Goal: Task Accomplishment & Management: Use online tool/utility

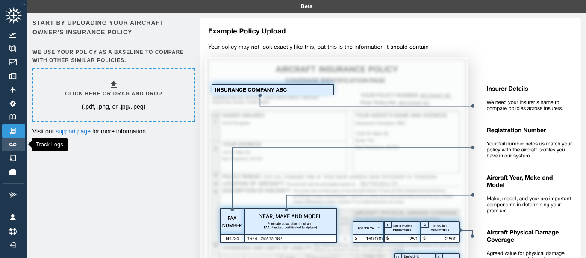
click at [12, 146] on link "Track Logs" at bounding box center [13, 145] width 23 height 14
click at [36, 116] on div "Click here or drag and drop (.pdf, .png, or .jpg/.jpeg)" at bounding box center [113, 95] width 161 height 52
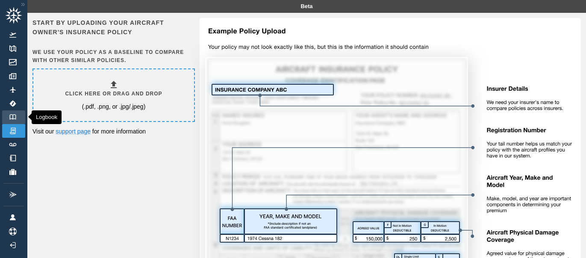
click at [16, 118] on img at bounding box center [12, 117] width 9 height 6
